Goal: Task Accomplishment & Management: Complete application form

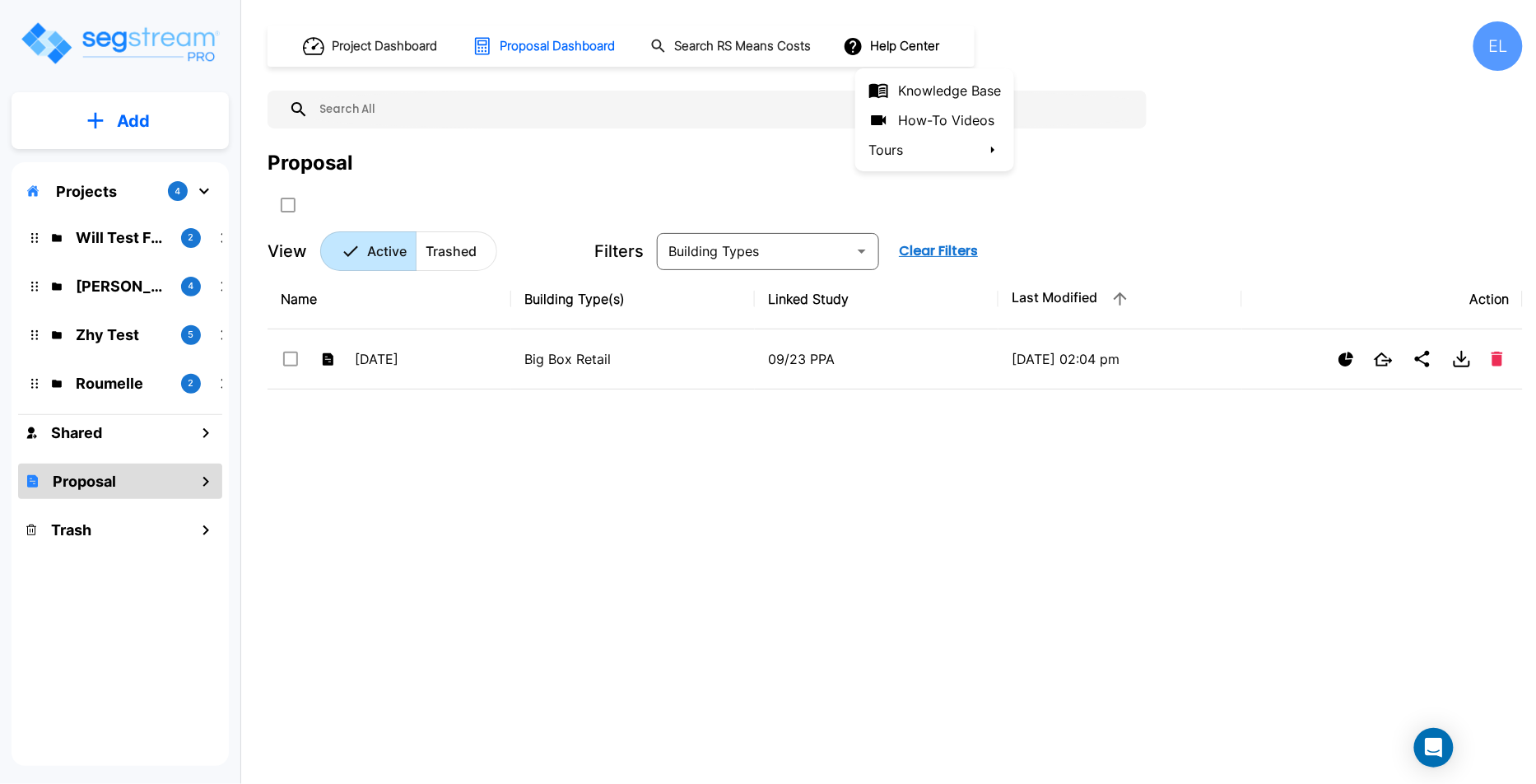
click at [1018, 378] on div at bounding box center [768, 392] width 1536 height 784
click at [123, 237] on p "Will Test Folder" at bounding box center [122, 237] width 92 height 22
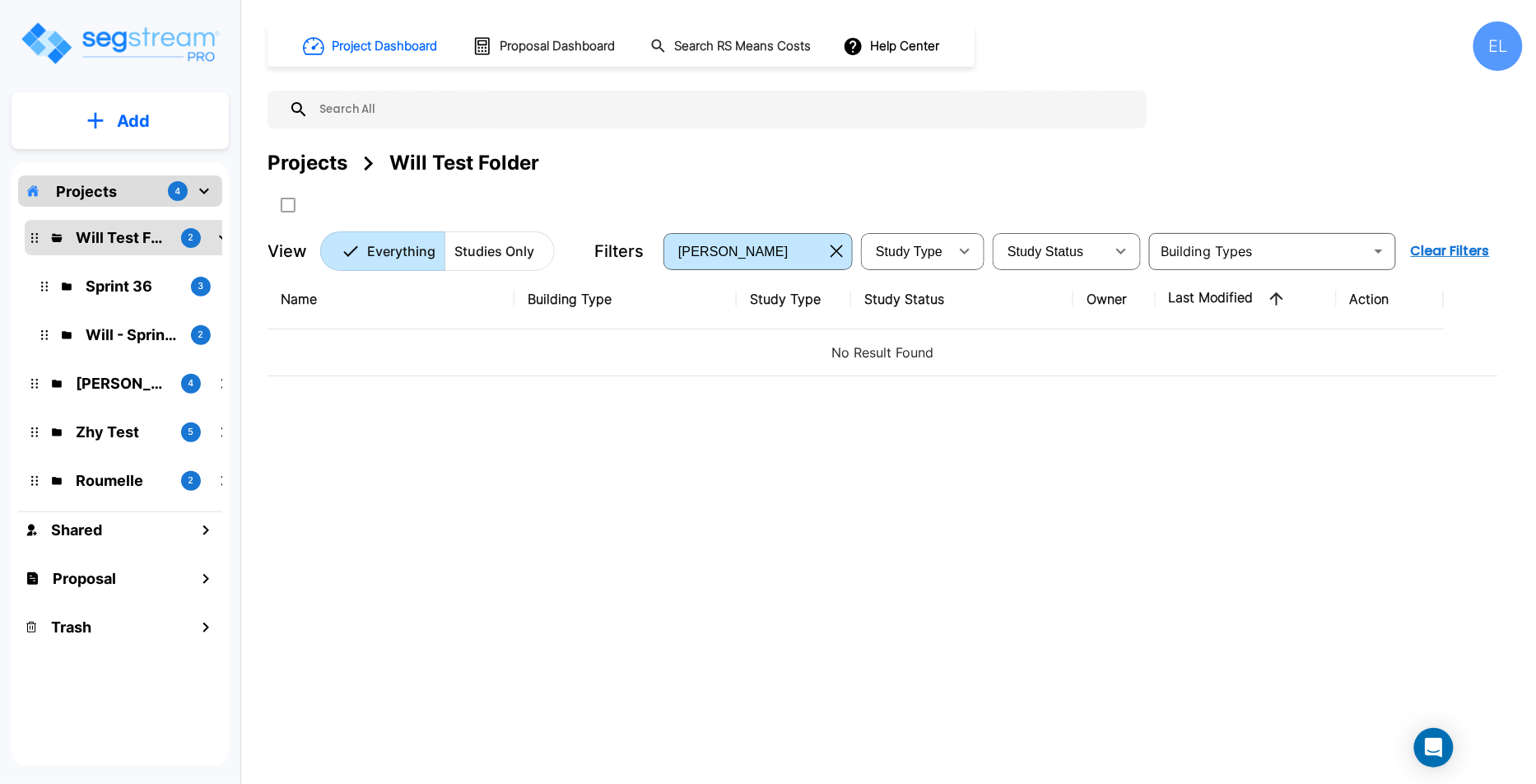
click at [113, 346] on div "Will - Sprint 35 2" at bounding box center [143, 335] width 216 height 35
click at [123, 376] on p "QA Emmanuel" at bounding box center [122, 383] width 92 height 22
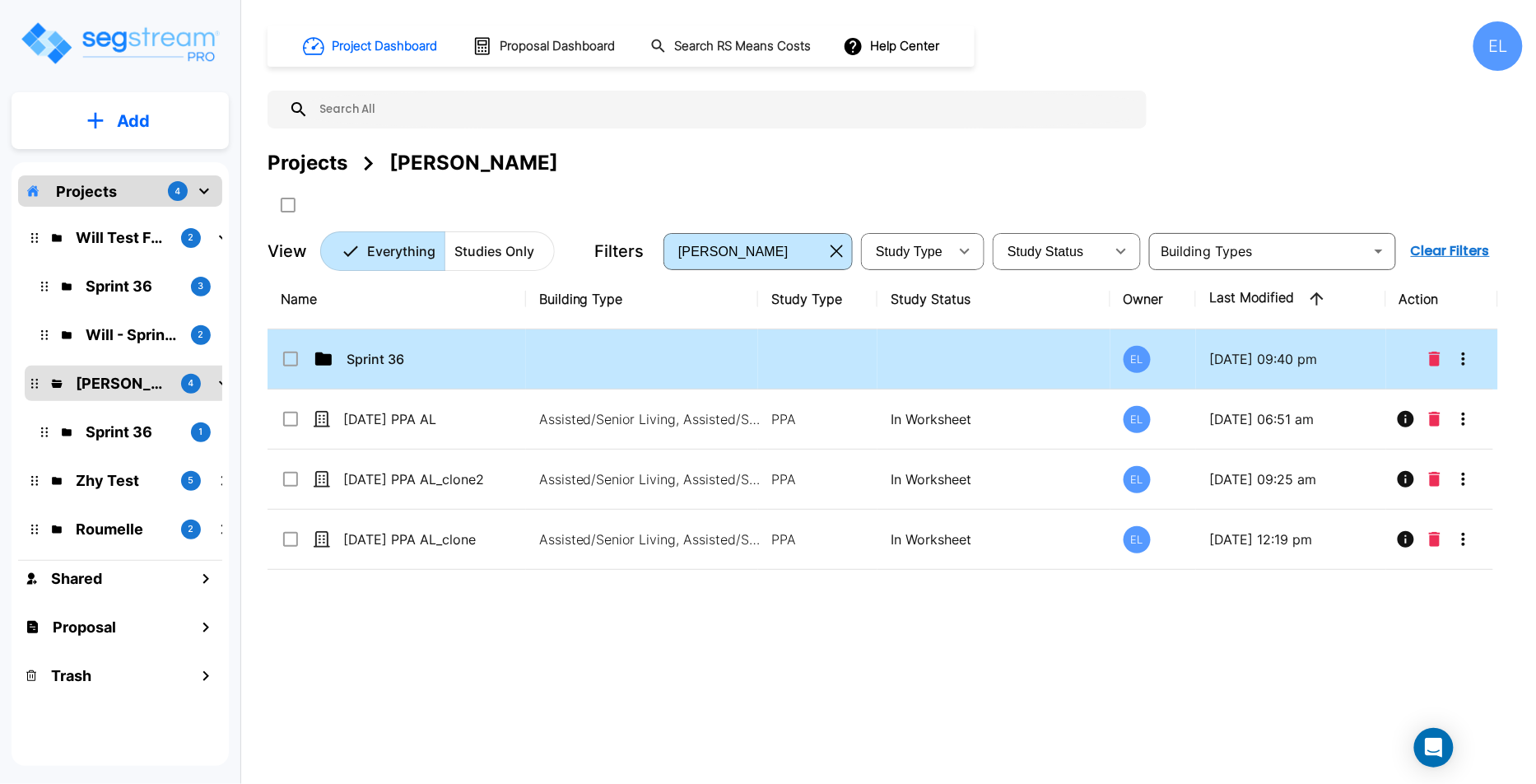
click at [650, 373] on td at bounding box center [642, 360] width 232 height 60
checkbox input "true"
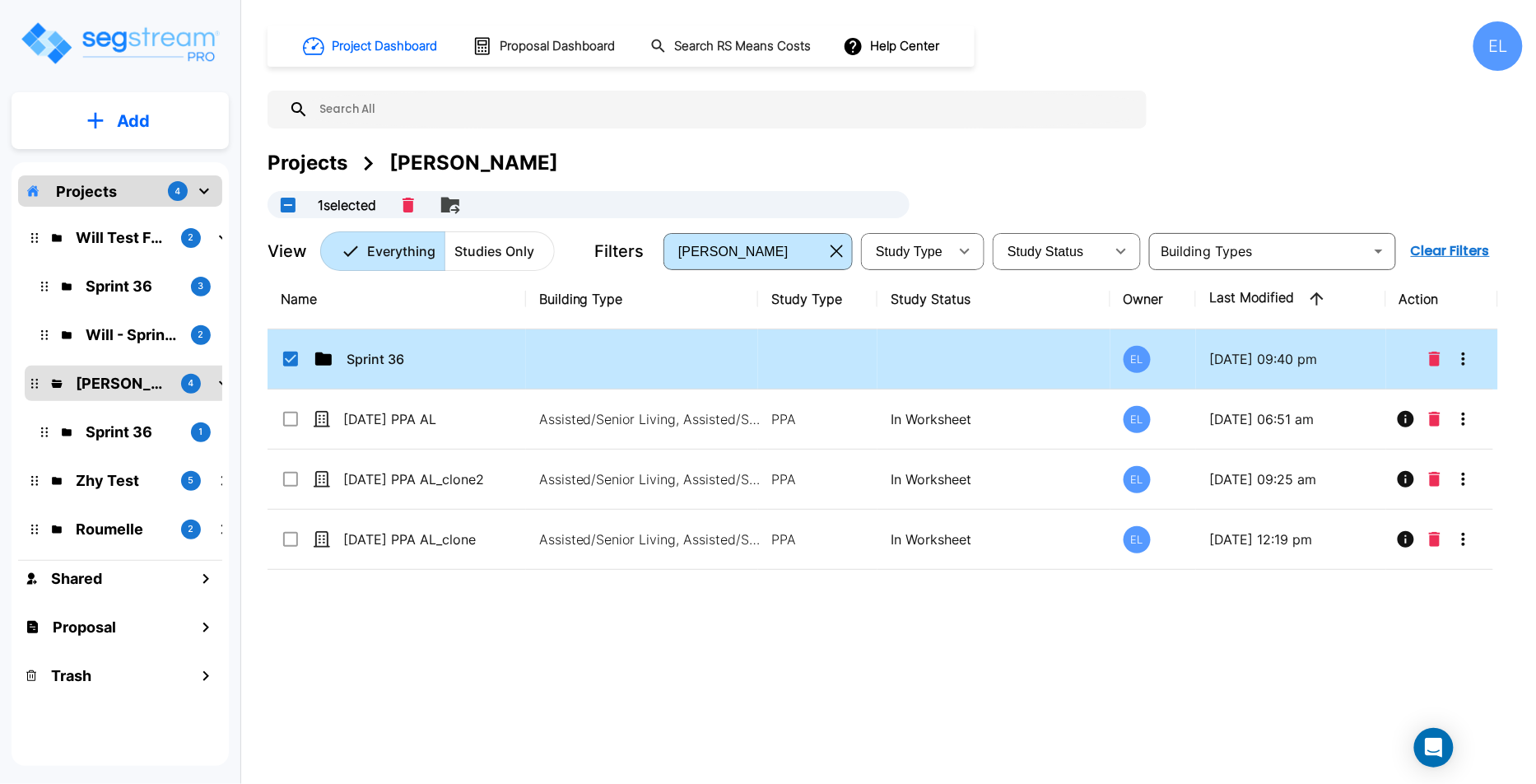
click at [650, 373] on td at bounding box center [642, 360] width 232 height 60
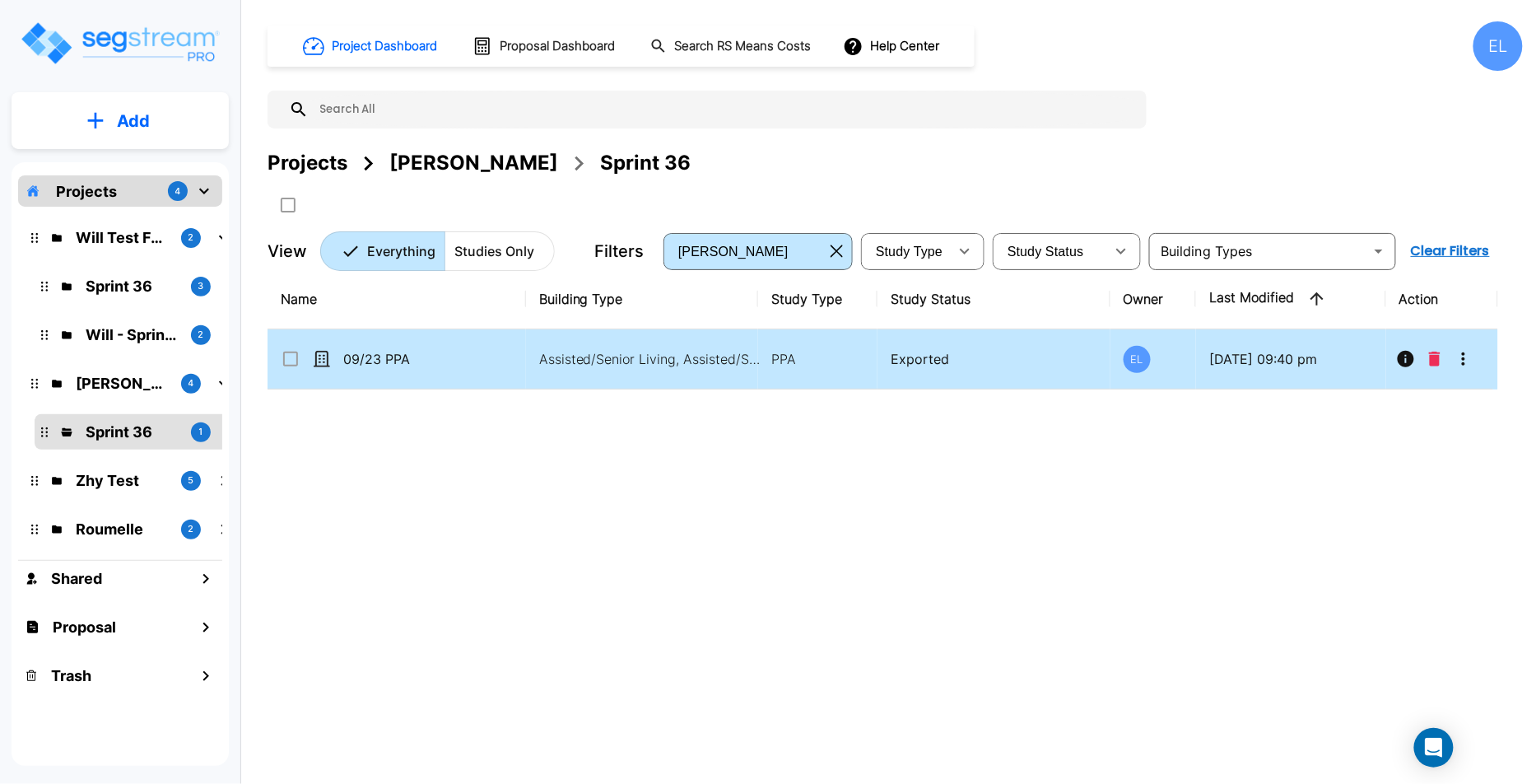
click at [1462, 357] on icon "More-Options" at bounding box center [1463, 359] width 3 height 14
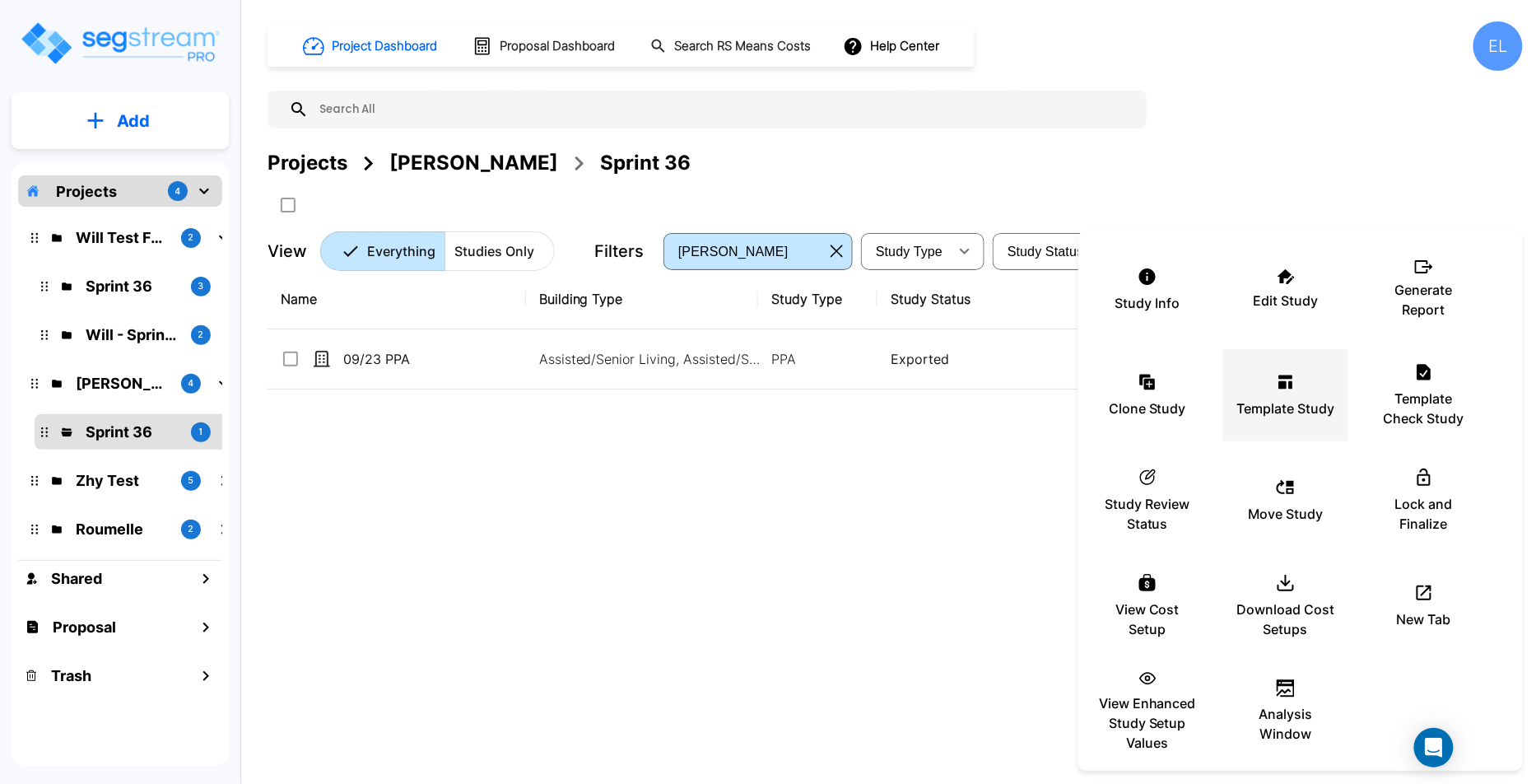
click at [1289, 406] on p "Template Study" at bounding box center [1286, 409] width 98 height 19
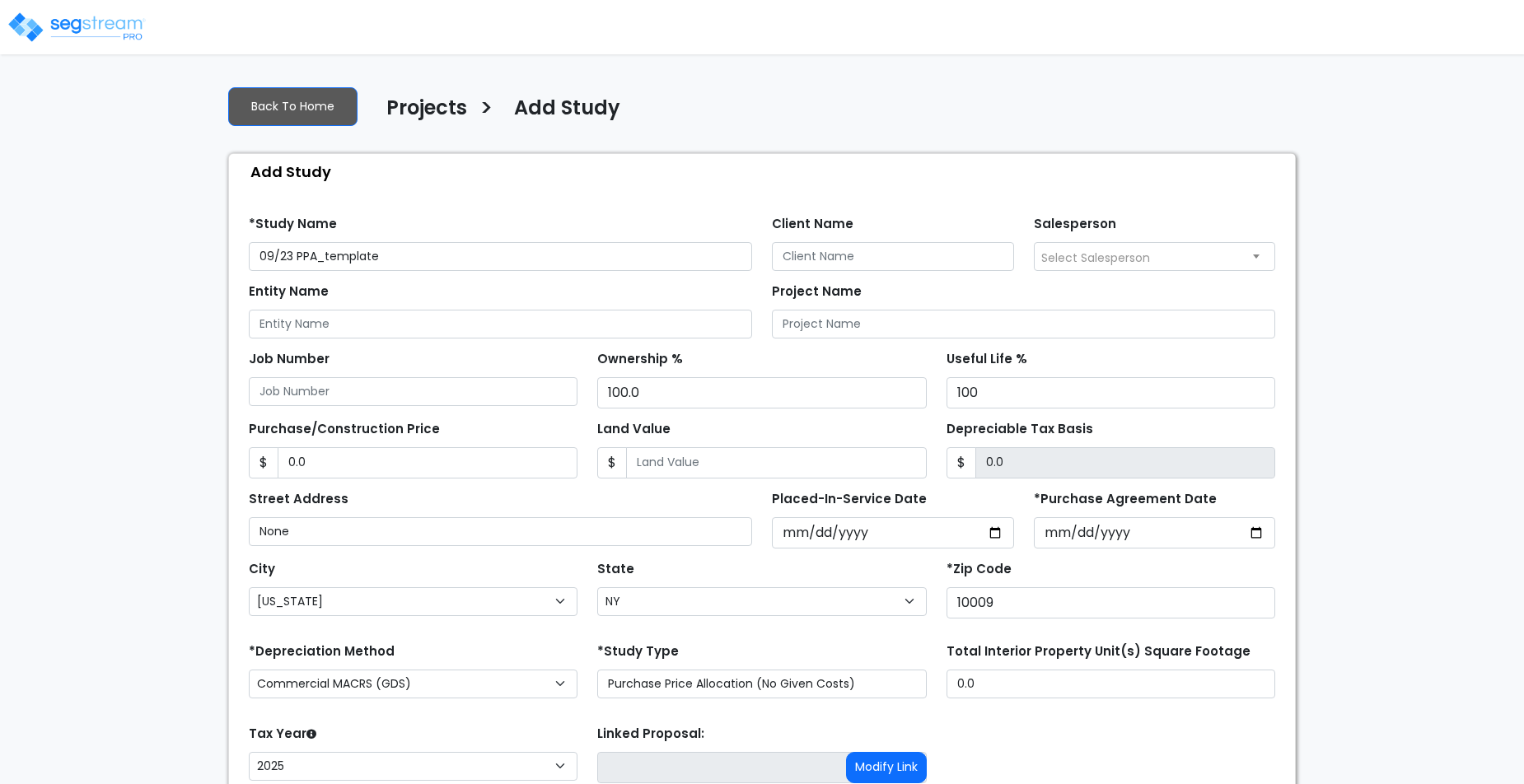
select select "[US_STATE]"
select select "NY"
select select "2025"
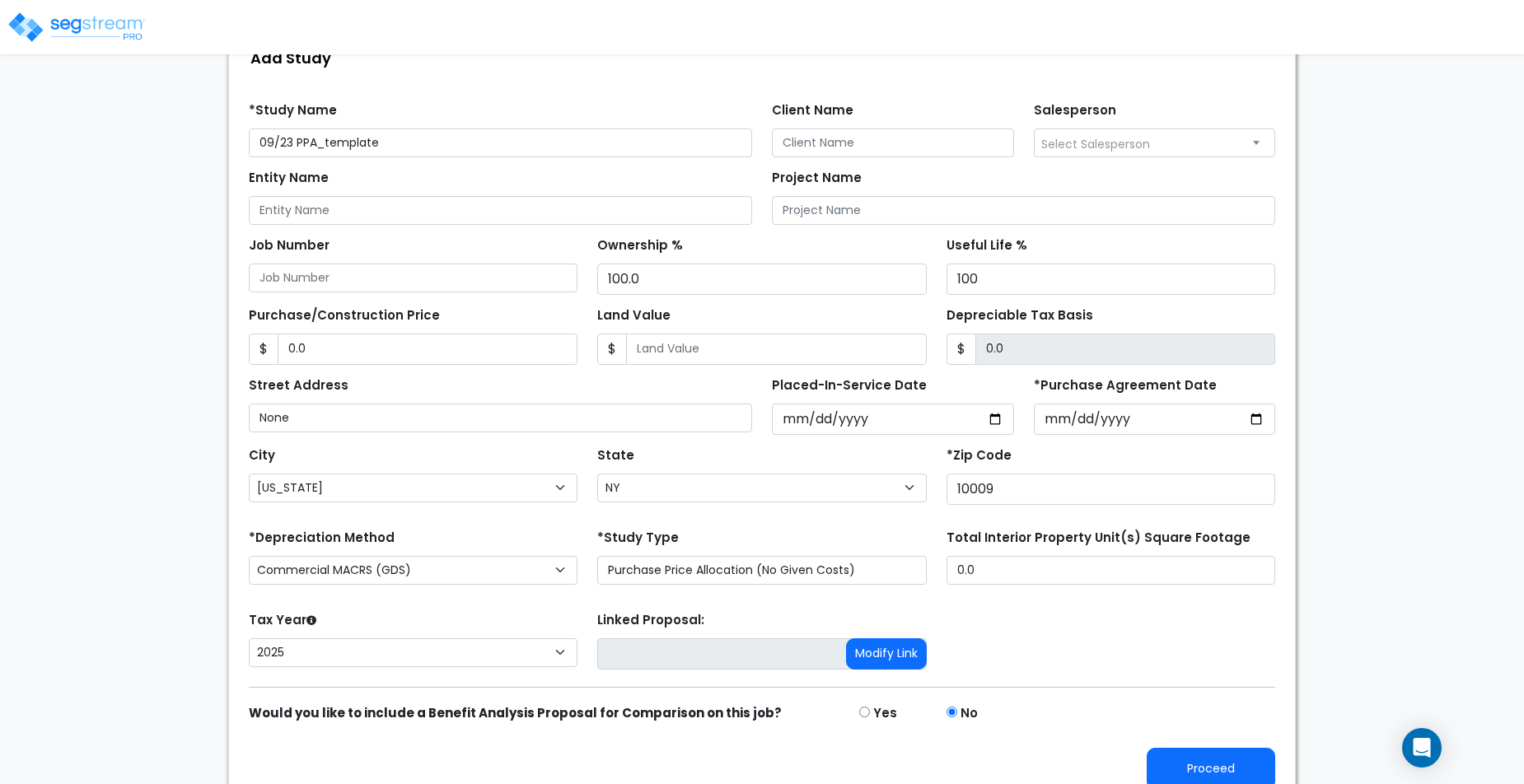
scroll to position [125, 0]
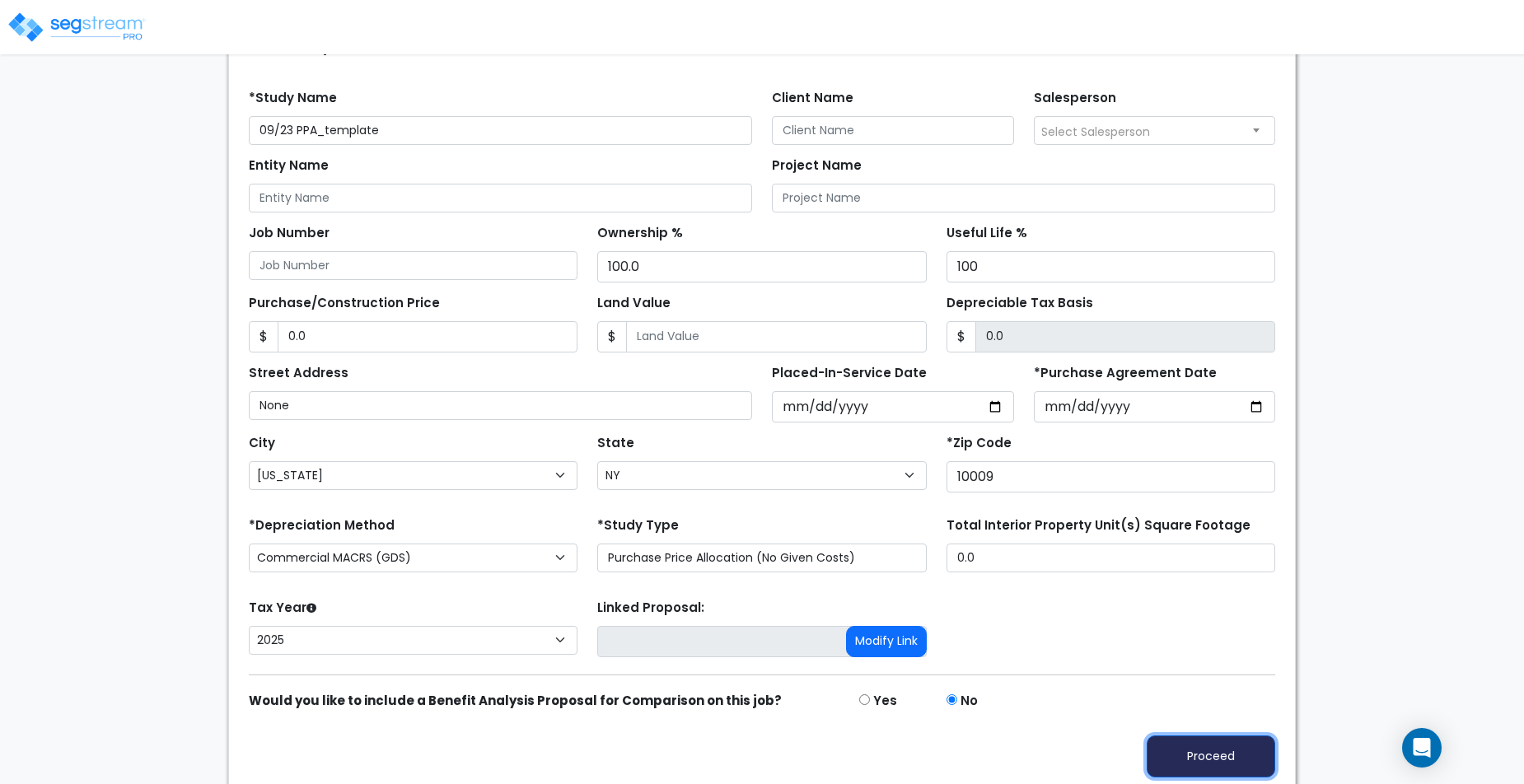
click at [1209, 741] on button "Proceed" at bounding box center [1211, 756] width 128 height 42
type input "0"
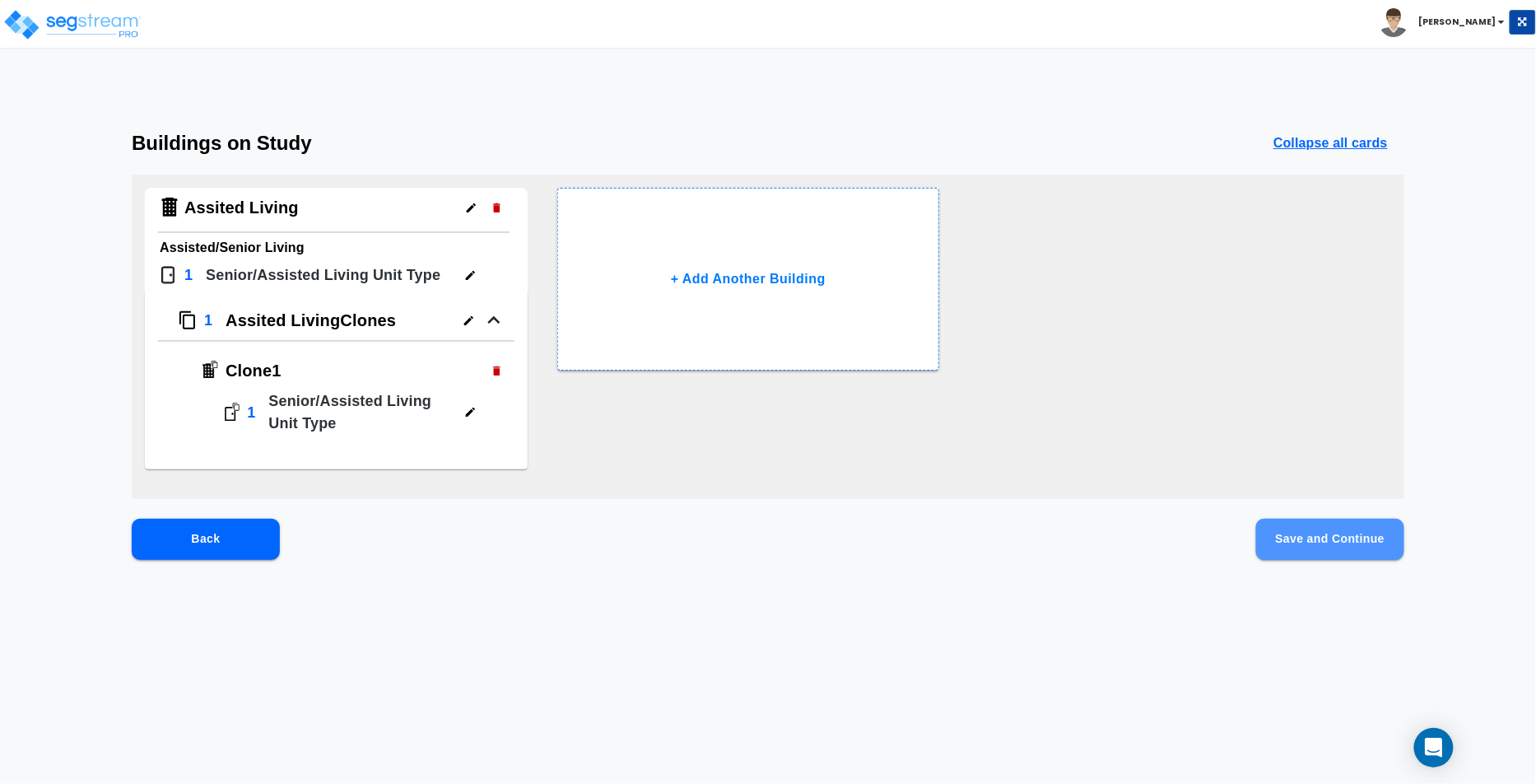
click at [1363, 527] on button "Save and Continue" at bounding box center [1330, 539] width 148 height 41
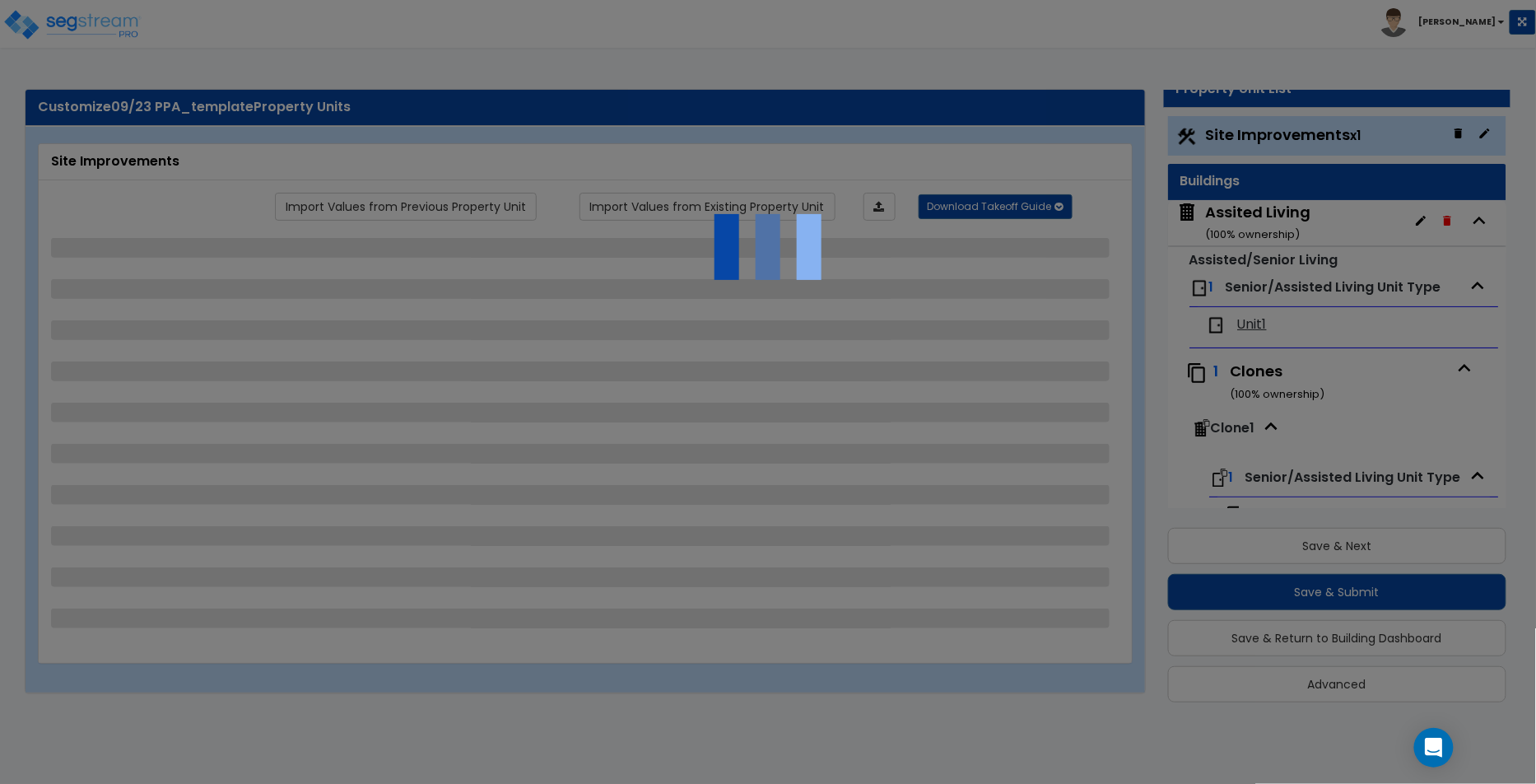
select select "2"
select select "1"
select select "2"
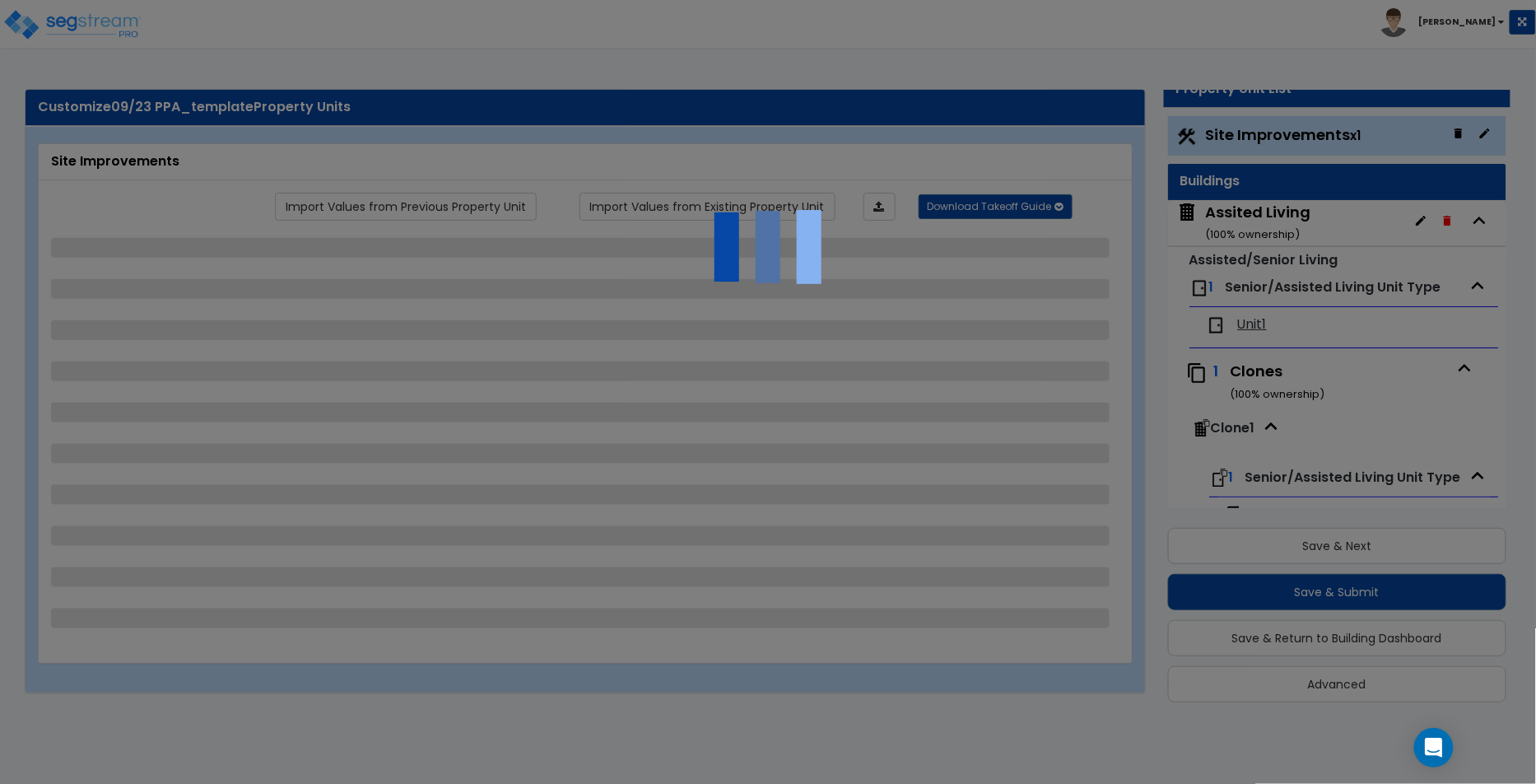
select select "3"
select select "2"
select select "1"
select select "2"
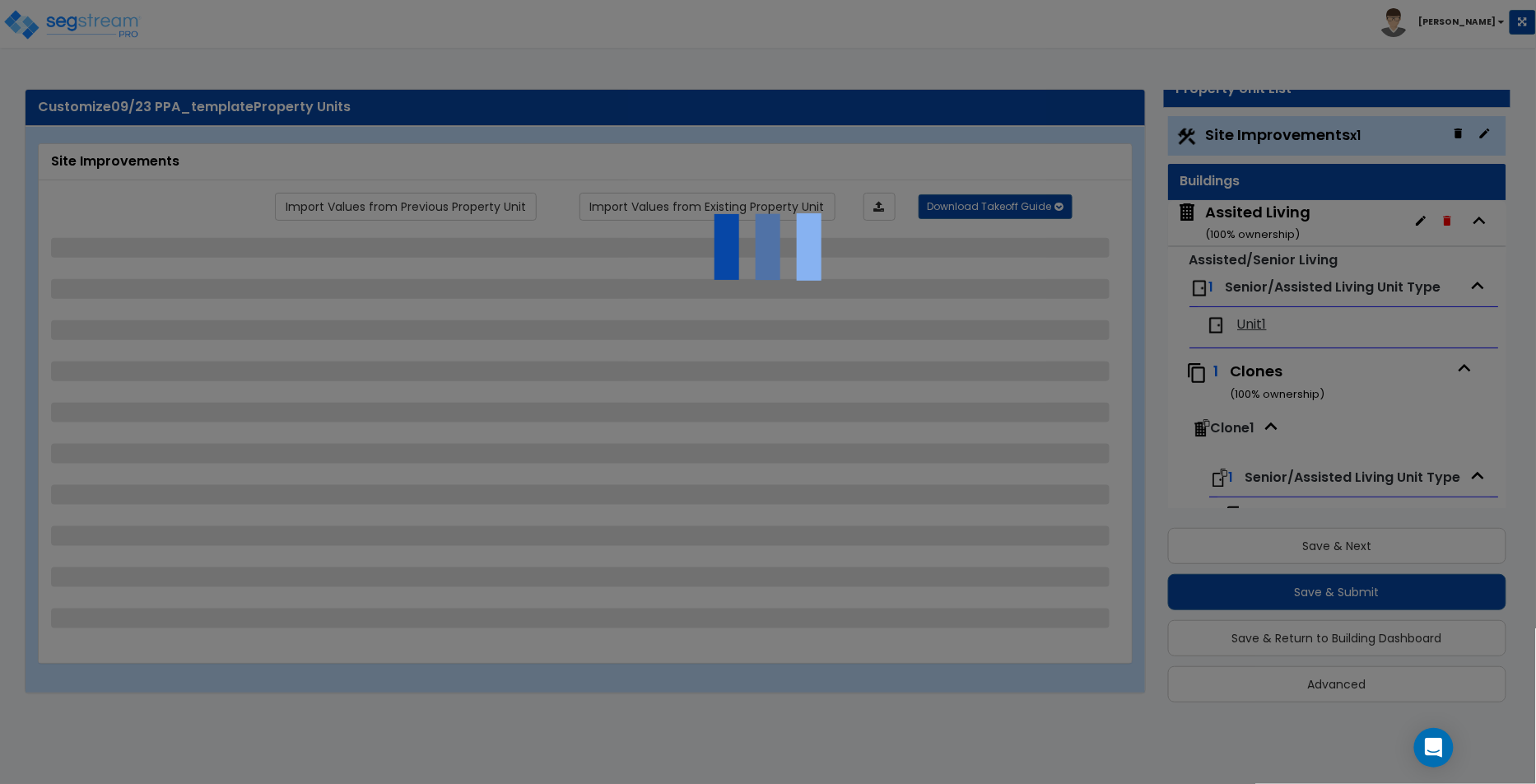
select select "2"
select select "1"
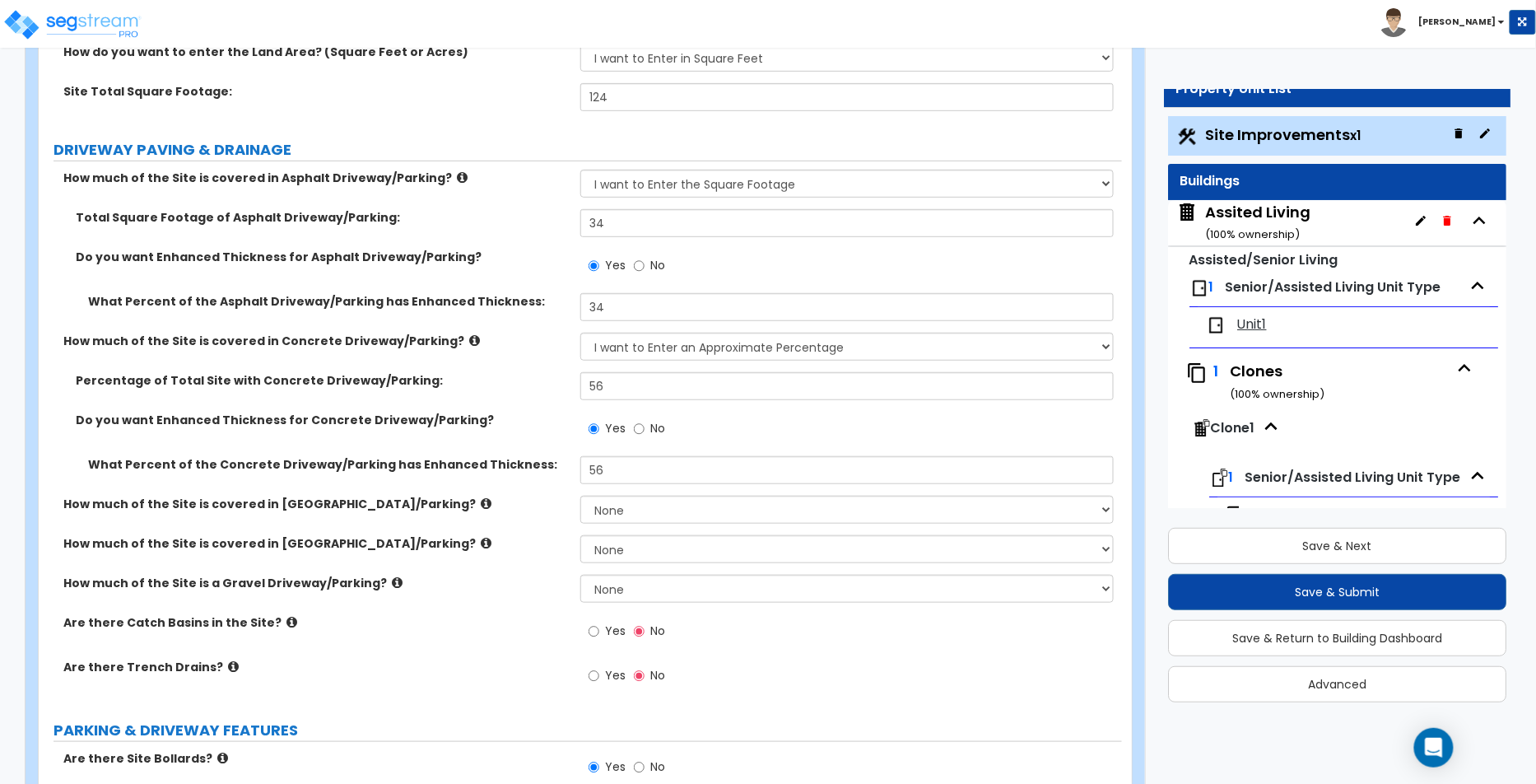
scroll to position [271, 0]
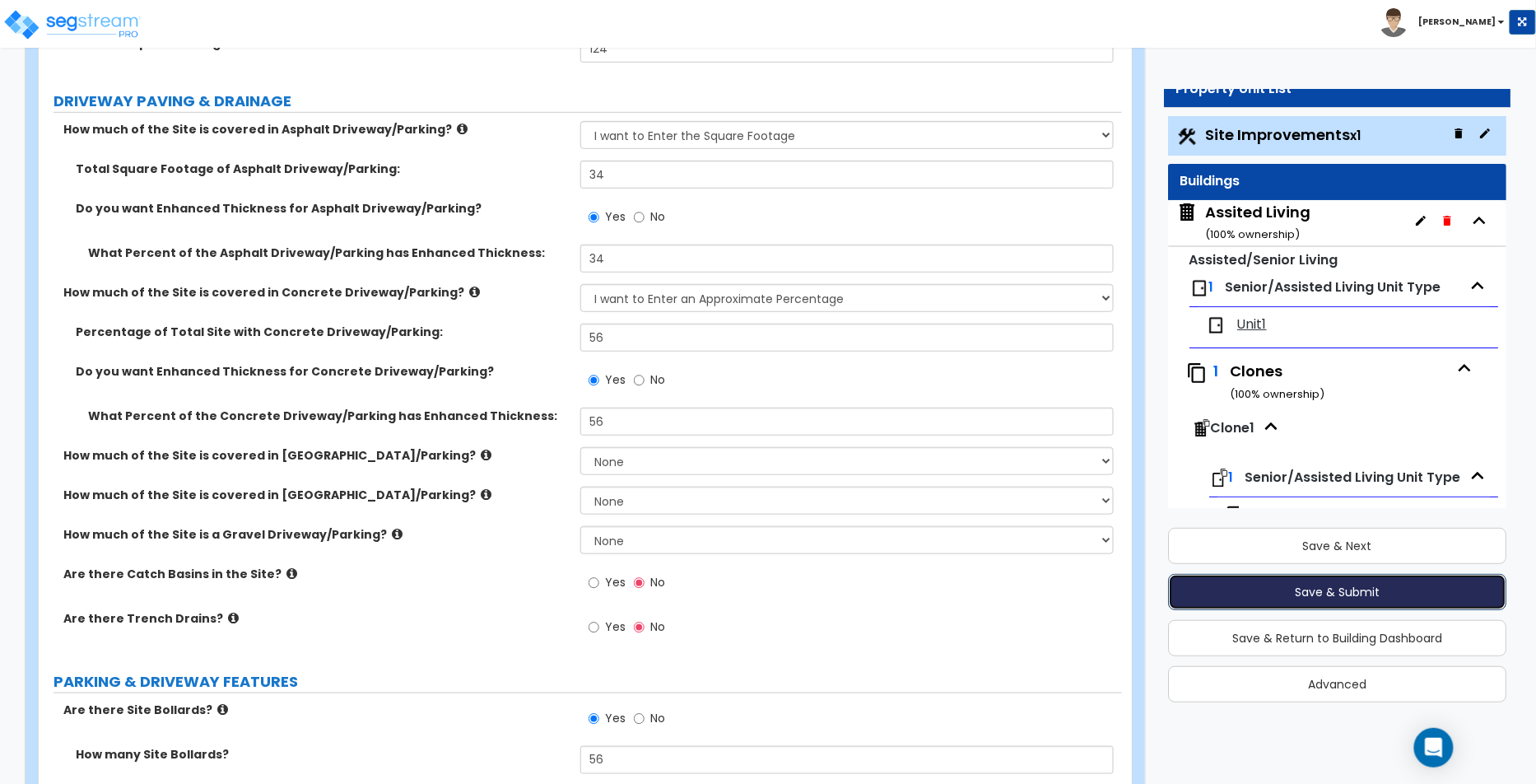
click at [1332, 587] on button "Save & Submit" at bounding box center [1338, 591] width 339 height 36
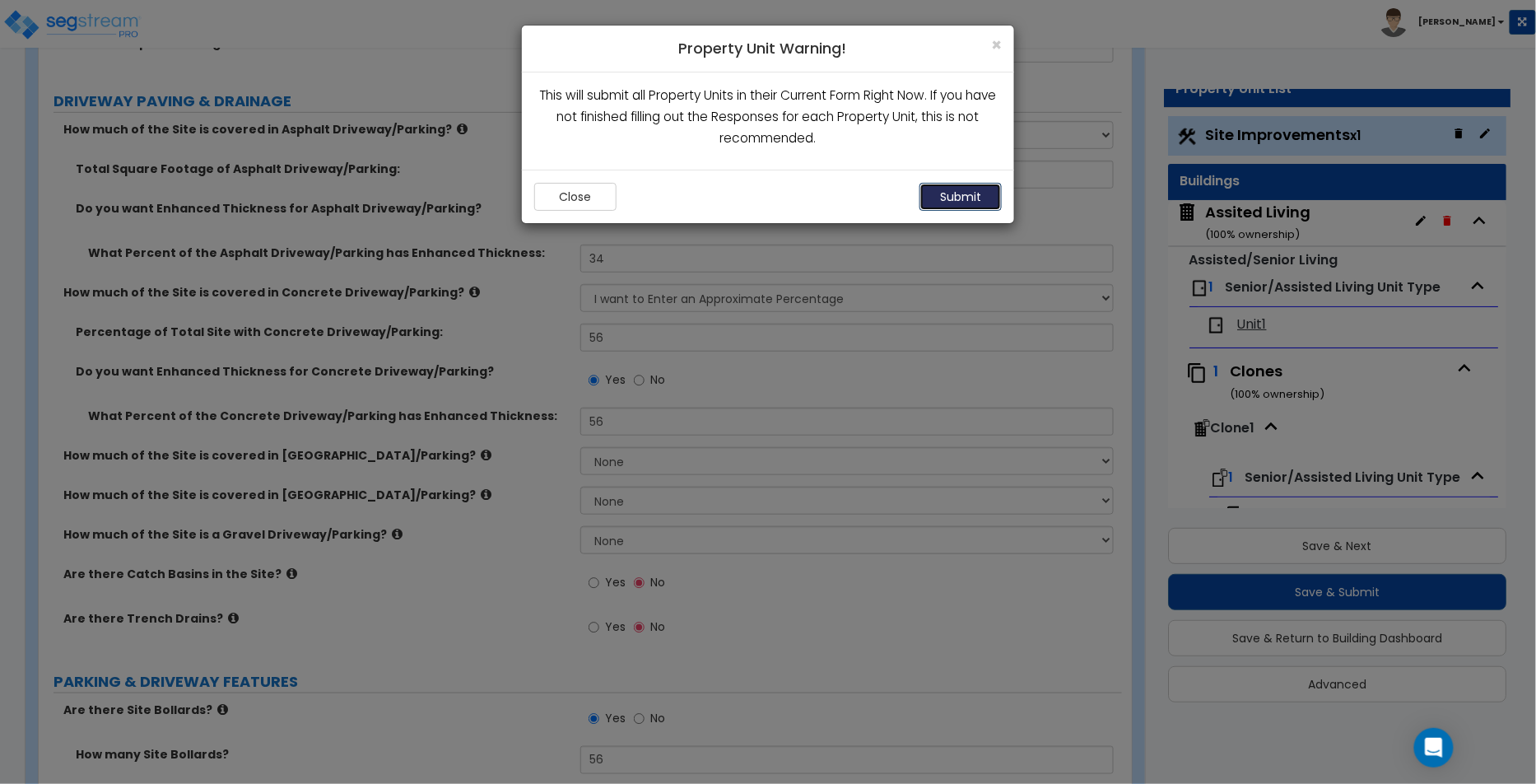
click at [984, 201] on button "Submit" at bounding box center [960, 196] width 83 height 28
